Goal: Find specific page/section: Find specific page/section

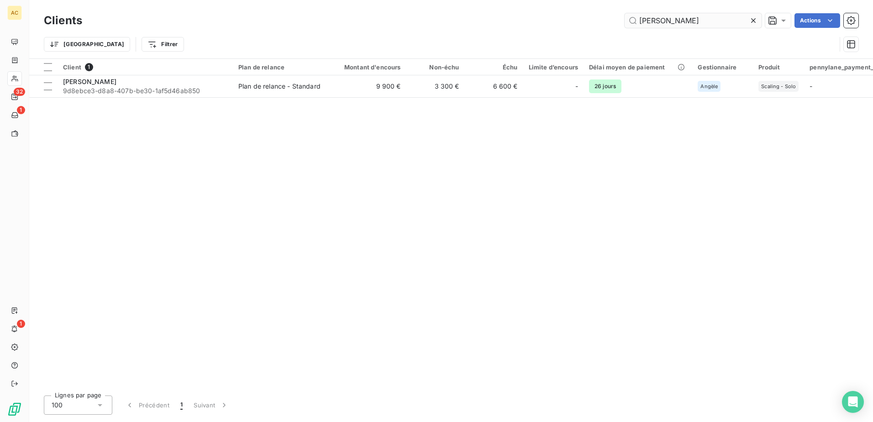
click at [697, 20] on input "[PERSON_NAME]" at bounding box center [693, 20] width 137 height 15
click at [698, 19] on input "[PERSON_NAME]" at bounding box center [693, 20] width 137 height 15
click at [703, 18] on input "[PERSON_NAME]" at bounding box center [693, 20] width 137 height 15
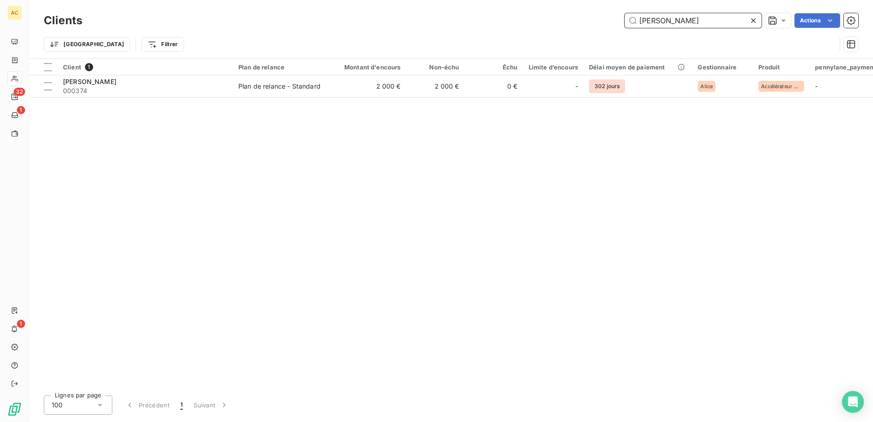
click at [704, 19] on input "[PERSON_NAME]" at bounding box center [693, 20] width 137 height 15
paste input "Caprasse"
click at [679, 17] on input "Caprasse" at bounding box center [693, 20] width 137 height 15
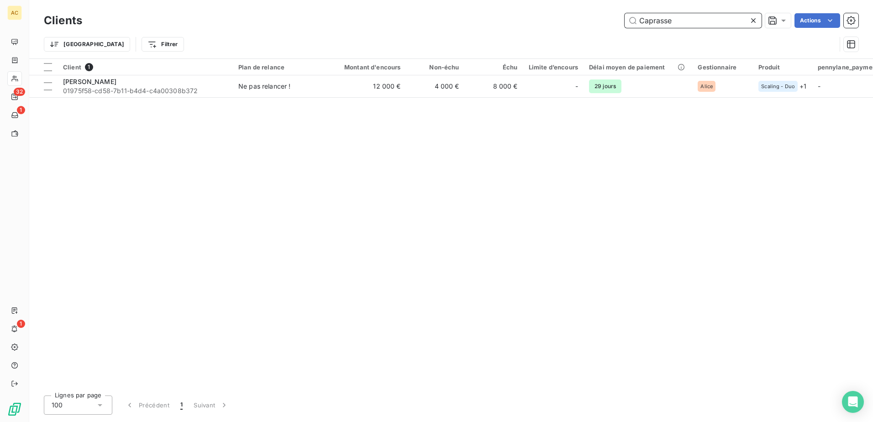
paste input "[PERSON_NAME]"
type input "[PERSON_NAME]"
click at [237, 179] on div "Client 1 Plan de relance Montant d'encours Non-échu Échu Limite d’encours Délai…" at bounding box center [451, 223] width 844 height 329
